Goal: Task Accomplishment & Management: Manage account settings

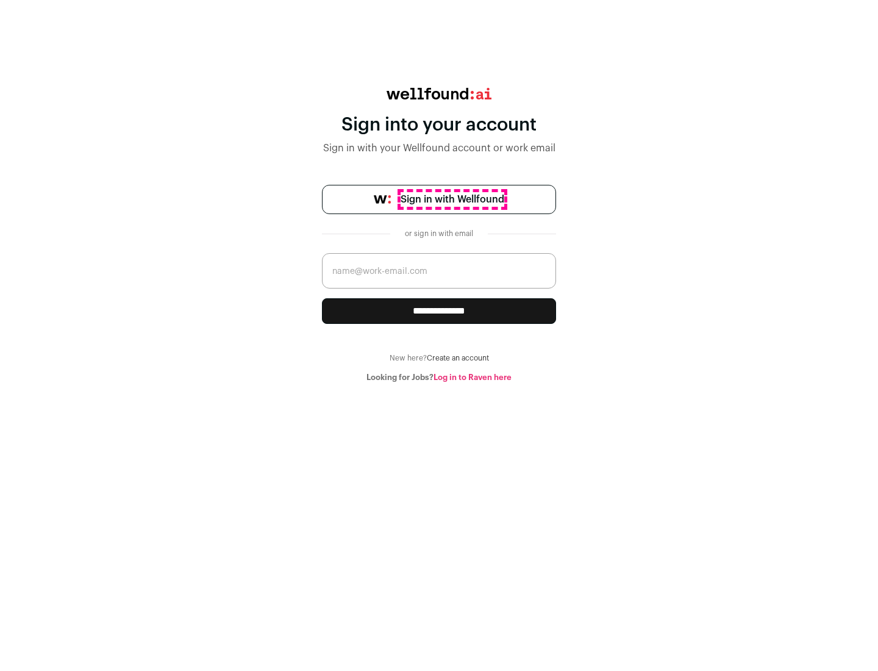
click at [452, 199] on span "Sign in with Wellfound" at bounding box center [453, 199] width 104 height 15
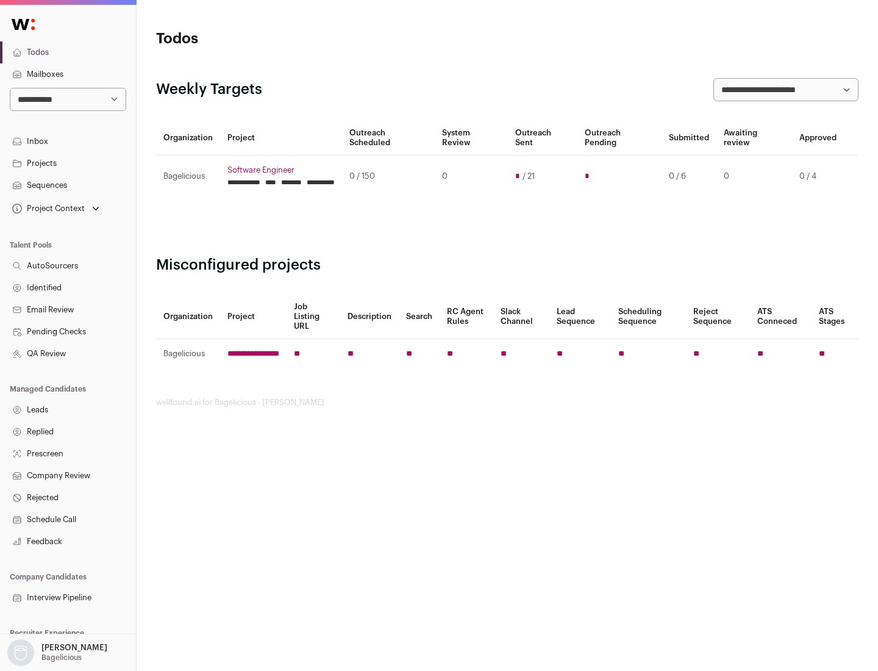
click at [68, 163] on link "Projects" at bounding box center [68, 163] width 136 height 22
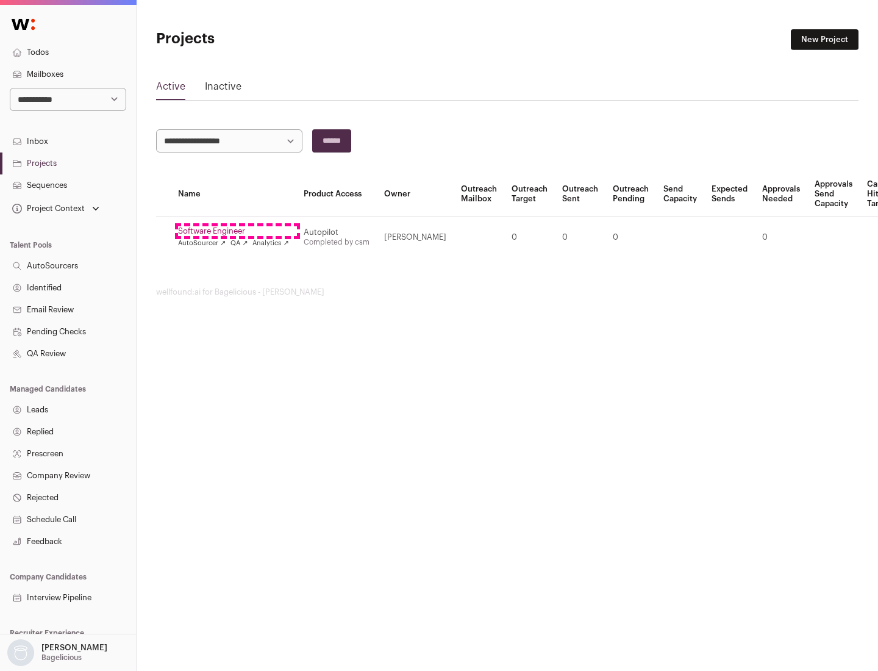
click at [237, 231] on link "Software Engineer" at bounding box center [233, 231] width 111 height 10
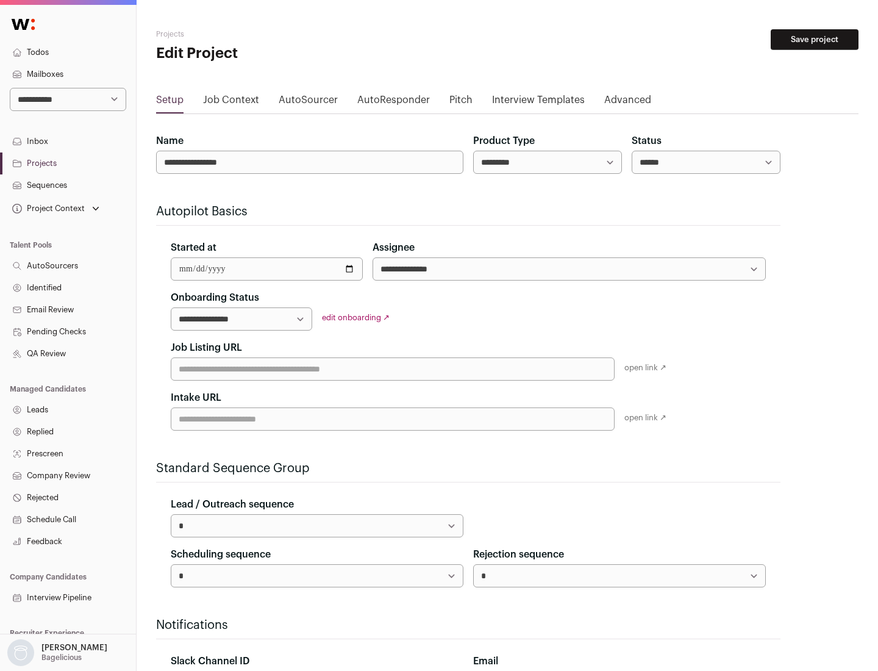
click at [814, 40] on button "Save project" at bounding box center [815, 39] width 88 height 21
